Goal: Task Accomplishment & Management: Use online tool/utility

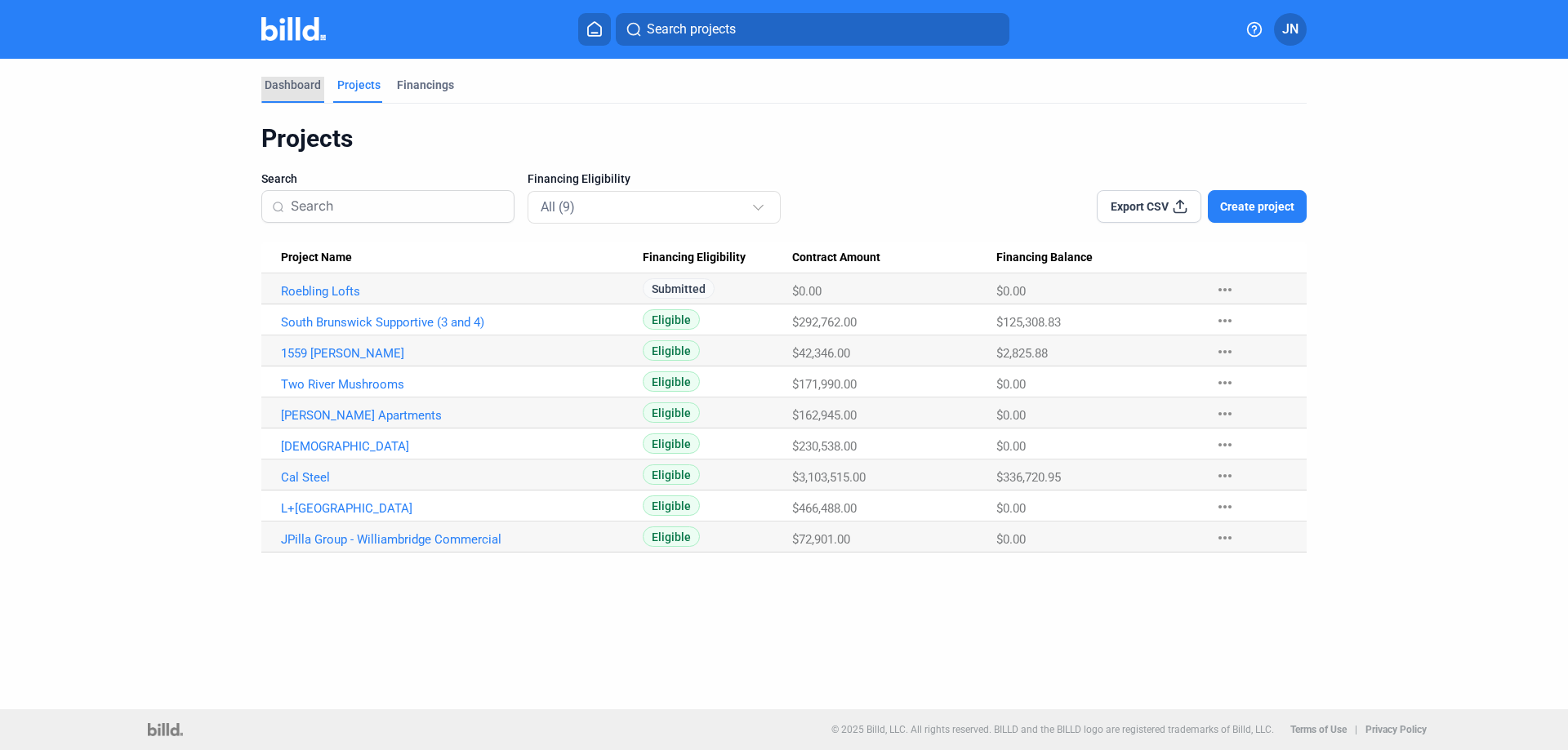
click at [297, 85] on div "Dashboard" at bounding box center [292, 85] width 56 height 16
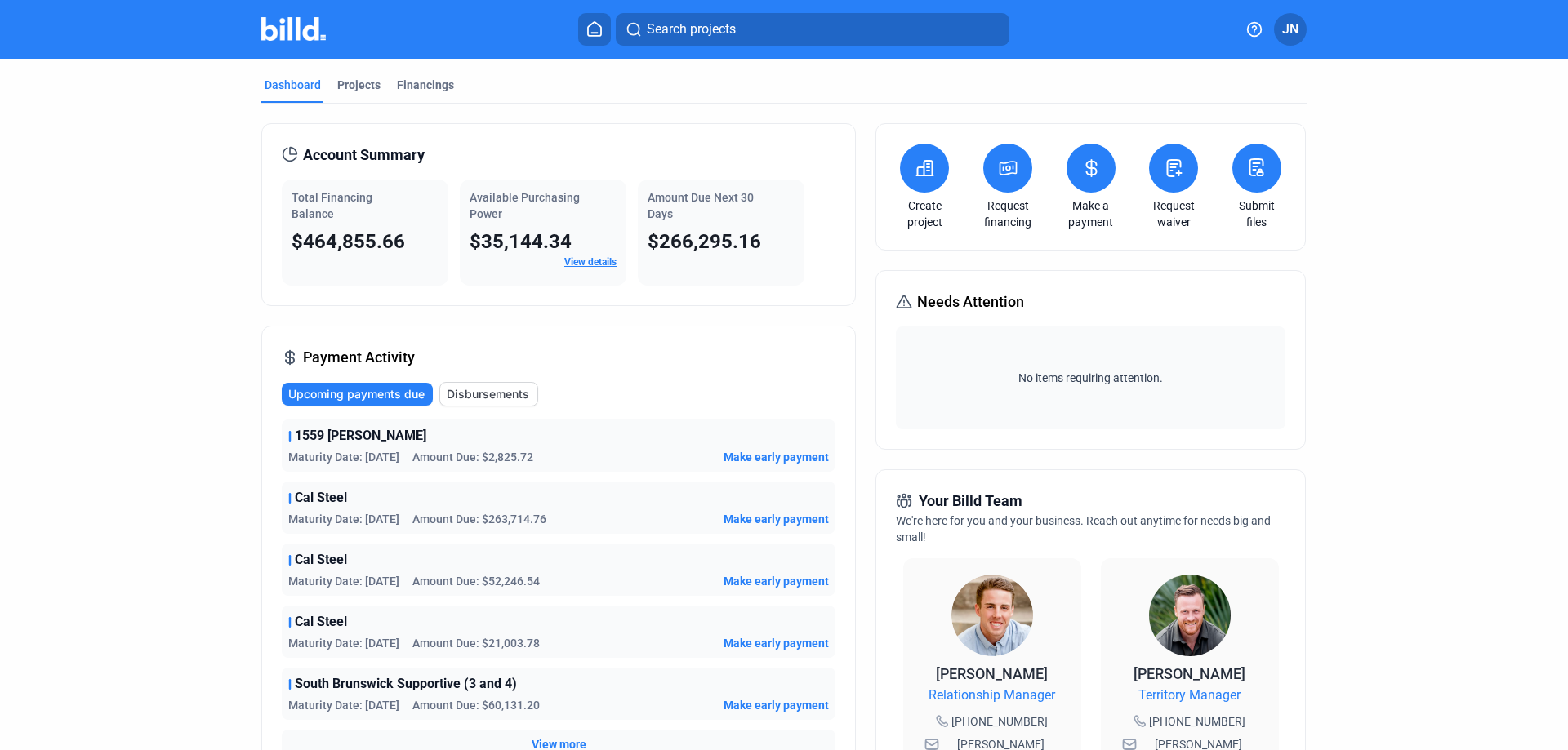
click at [1164, 160] on icon at bounding box center [1174, 169] width 20 height 20
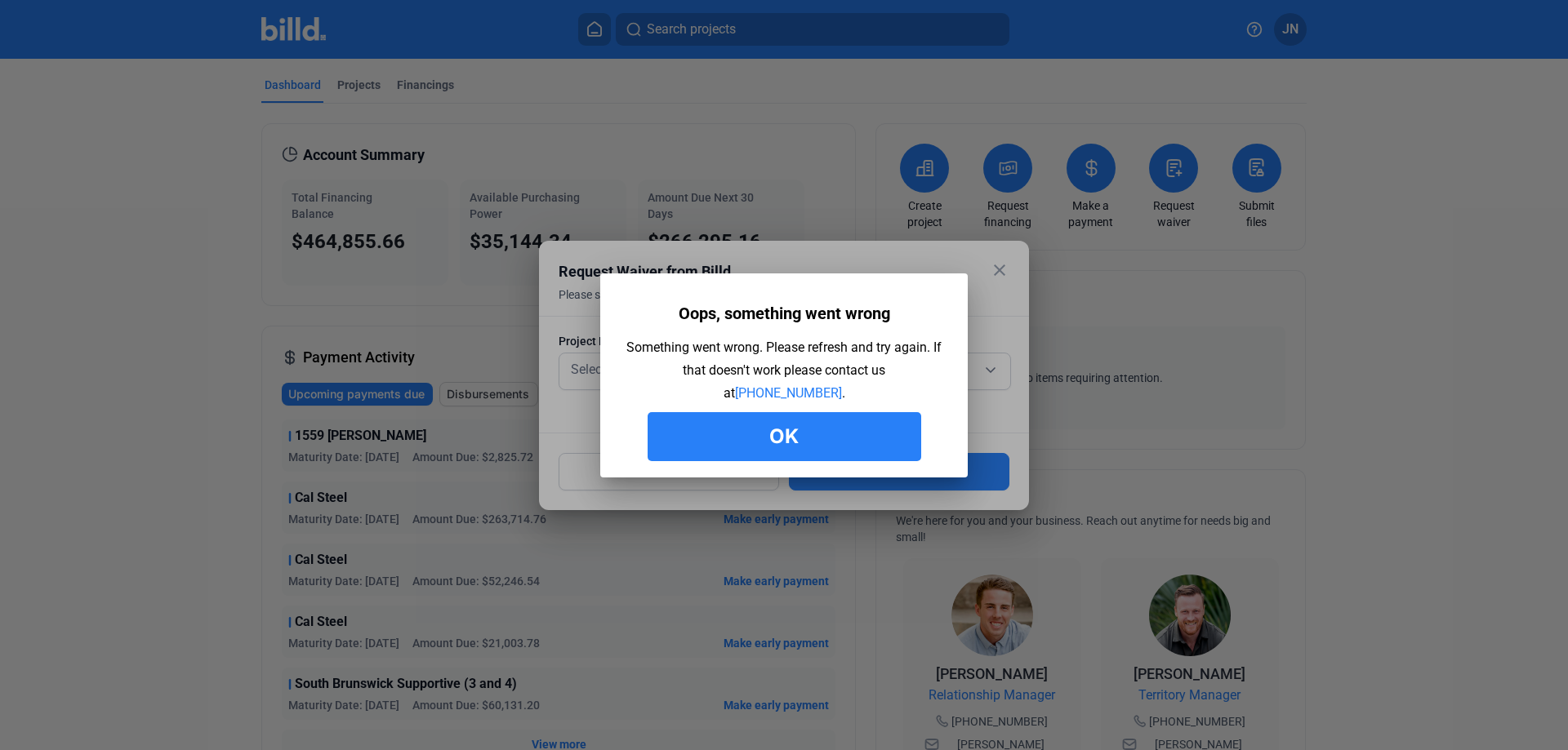
click at [841, 433] on button "Ok" at bounding box center [784, 436] width 273 height 49
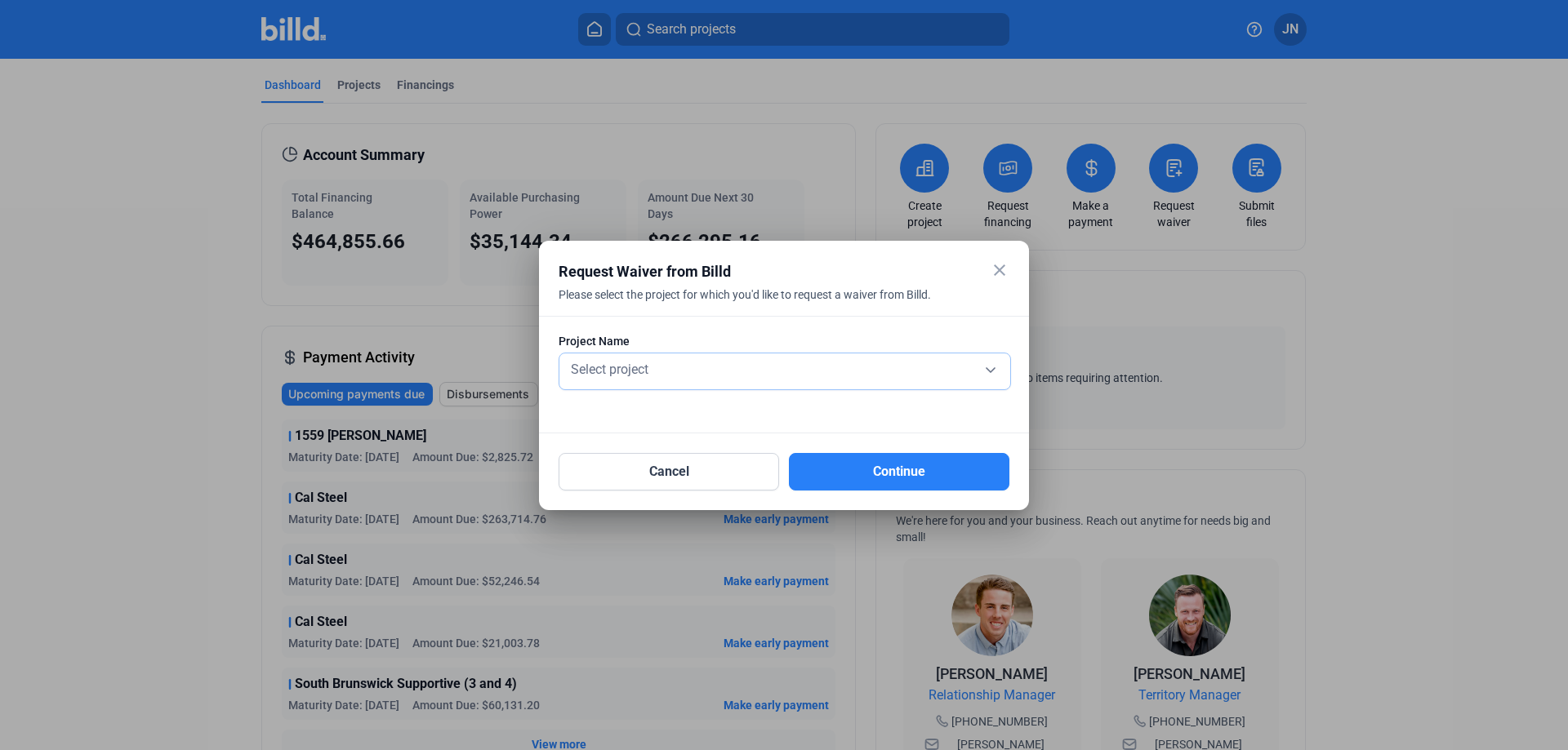
click at [848, 381] on div "Select project" at bounding box center [785, 372] width 435 height 36
click at [847, 373] on div "Select project" at bounding box center [785, 368] width 435 height 23
click at [1007, 270] on mat-icon "close" at bounding box center [999, 270] width 20 height 20
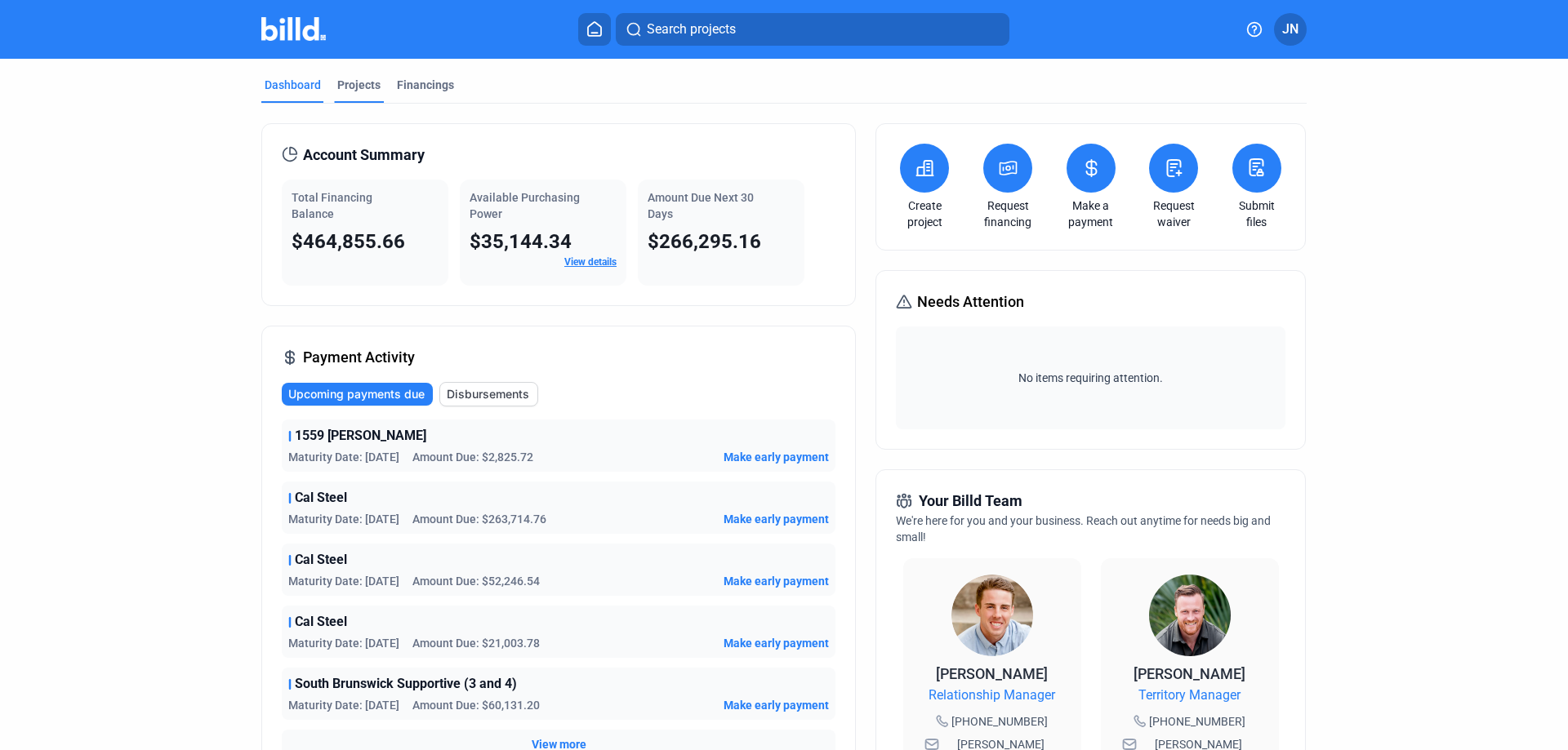
click at [354, 80] on div "Projects" at bounding box center [358, 85] width 43 height 16
